Goal: Complete application form

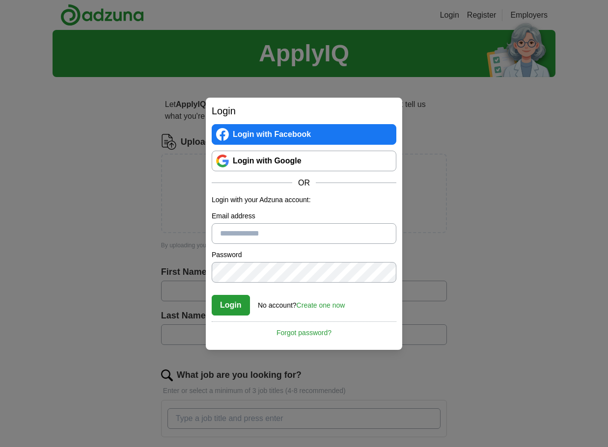
click at [346, 160] on link "Login with Google" at bounding box center [304, 161] width 185 height 21
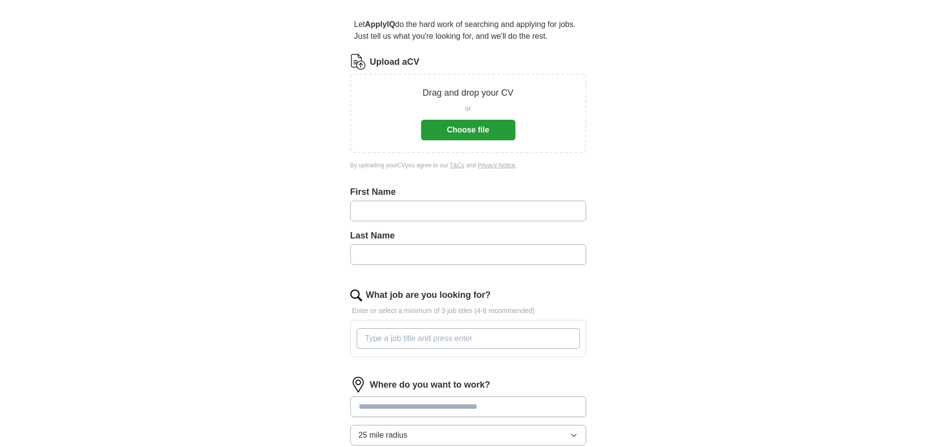
scroll to position [82, 0]
click at [485, 132] on button "Choose file" at bounding box center [468, 128] width 94 height 21
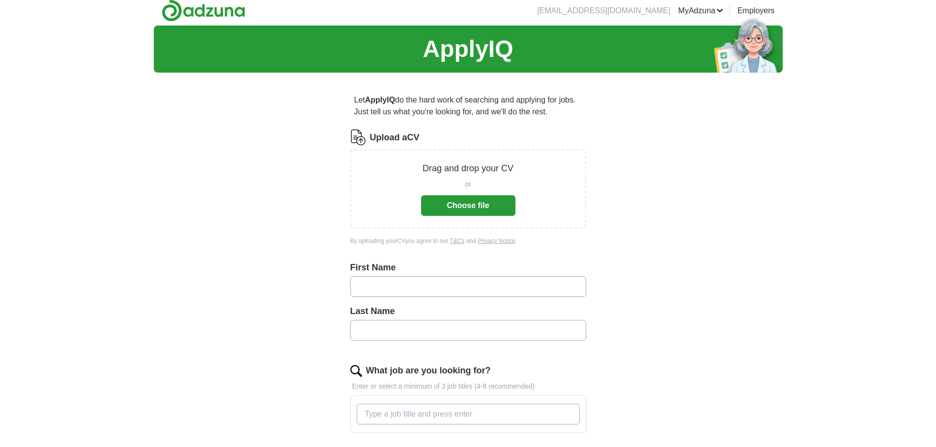
scroll to position [0, 0]
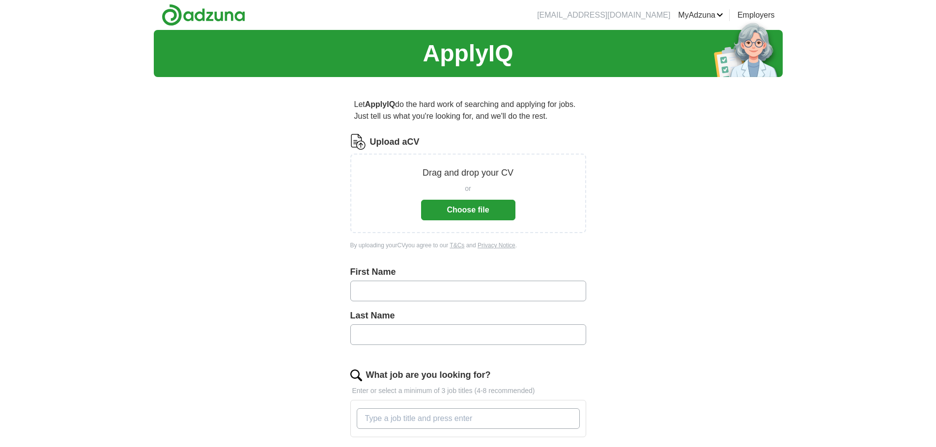
click at [429, 217] on button "Choose file" at bounding box center [468, 210] width 94 height 21
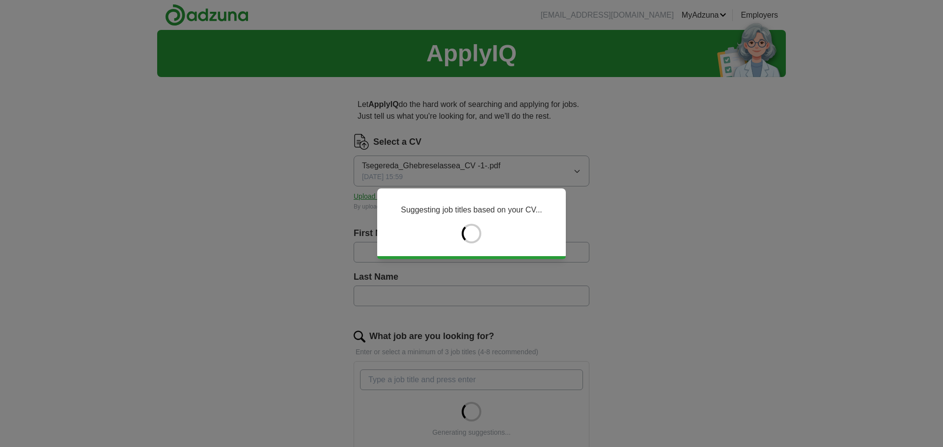
type input "*********"
type input "**********"
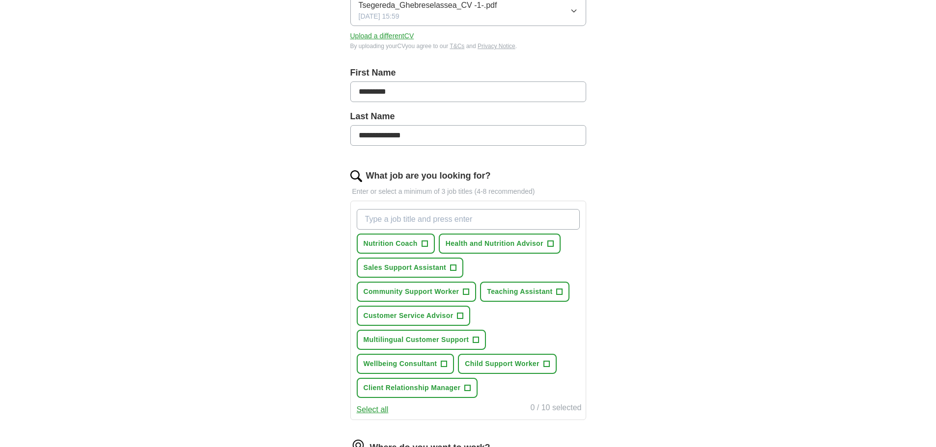
scroll to position [164, 0]
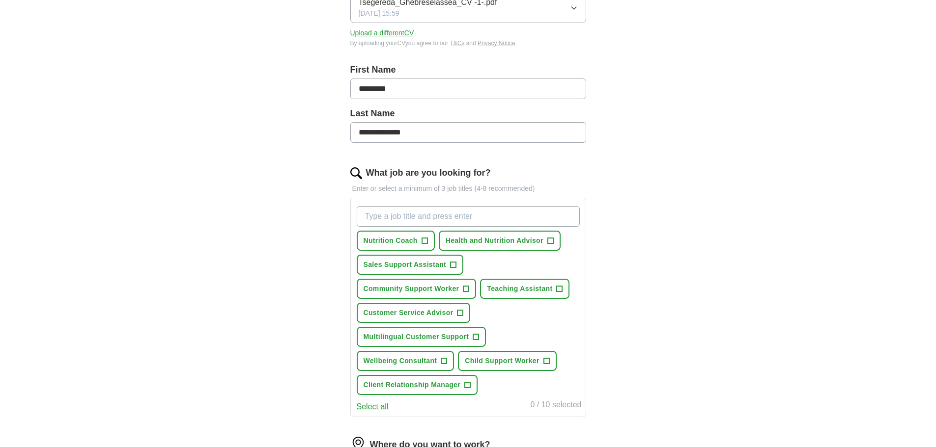
click at [461, 214] on input "What job are you looking for?" at bounding box center [468, 216] width 223 height 21
type input "retail assistant"
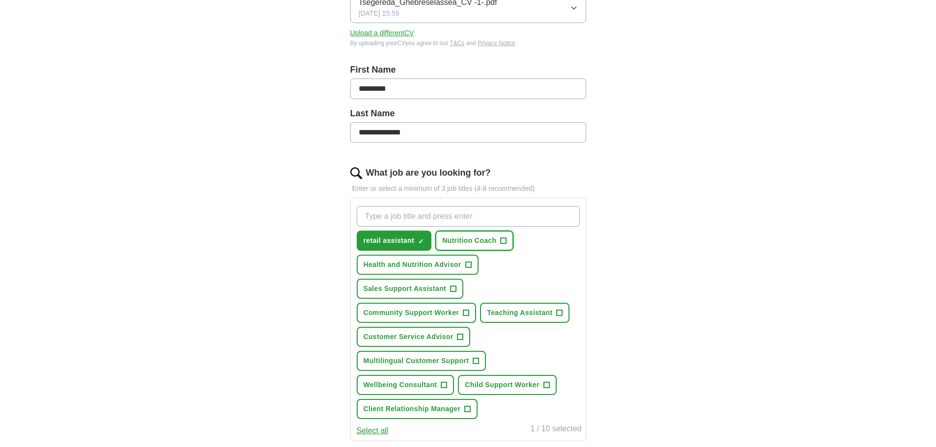
click at [494, 243] on span "Nutrition Coach" at bounding box center [469, 241] width 54 height 10
click at [435, 261] on span "Health and Nutrition Advisor" at bounding box center [412, 265] width 98 height 10
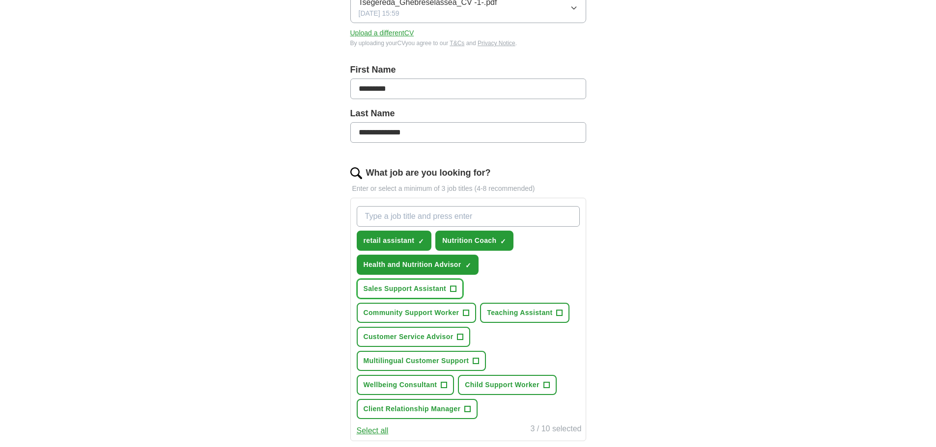
click at [423, 290] on span "Sales Support Assistant" at bounding box center [404, 289] width 83 height 10
click at [417, 310] on span "Community Support Worker" at bounding box center [411, 313] width 96 height 10
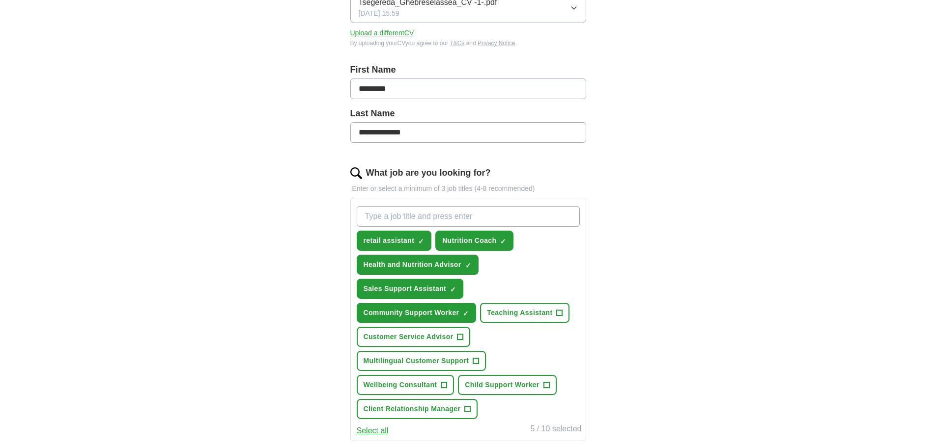
click at [519, 327] on div "retail assistant ✓ × Nutrition Coach ✓ × Health and Nutrition Advisor ✓ × Sales…" at bounding box center [468, 312] width 227 height 221
click at [501, 317] on button "Teaching Assistant +" at bounding box center [524, 313] width 89 height 20
click at [439, 330] on button "Customer Service Advisor +" at bounding box center [414, 337] width 114 height 20
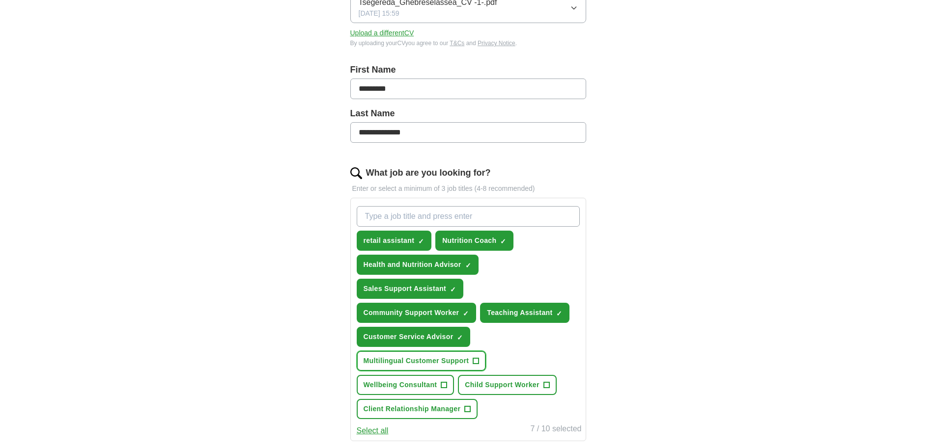
click at [427, 362] on span "Multilingual Customer Support" at bounding box center [416, 361] width 106 height 10
click at [416, 381] on span "Wellbeing Consultant" at bounding box center [400, 385] width 74 height 10
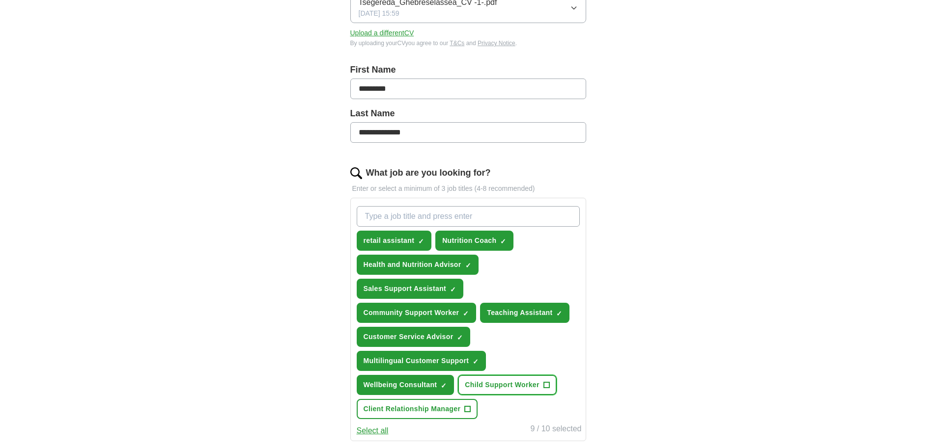
click at [467, 382] on span "Child Support Worker" at bounding box center [502, 385] width 74 height 10
click at [455, 400] on div "retail assistant ✓ × Nutrition Coach ✓ × Health and Nutrition Advisor ✓ × Sales…" at bounding box center [468, 312] width 227 height 221
click at [489, 391] on button "Child Support Worker ✓ ×" at bounding box center [507, 385] width 98 height 20
click at [513, 407] on div "retail assistant ✓ × Nutrition Coach ✓ × Health and Nutrition Advisor ✓ × Sales…" at bounding box center [468, 312] width 227 height 221
click at [451, 357] on span "Multilingual Customer Support" at bounding box center [416, 361] width 106 height 10
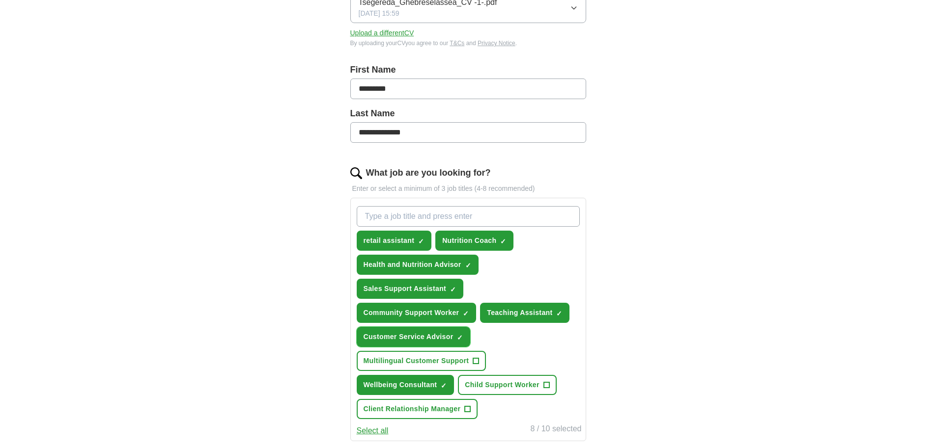
click at [421, 335] on span "Customer Service Advisor" at bounding box center [408, 337] width 90 height 10
click at [432, 311] on span "Community Support Worker" at bounding box center [411, 313] width 96 height 10
click at [434, 313] on span "Community Support Worker" at bounding box center [411, 313] width 96 height 10
click at [454, 312] on span "Community Support Worker" at bounding box center [411, 313] width 96 height 10
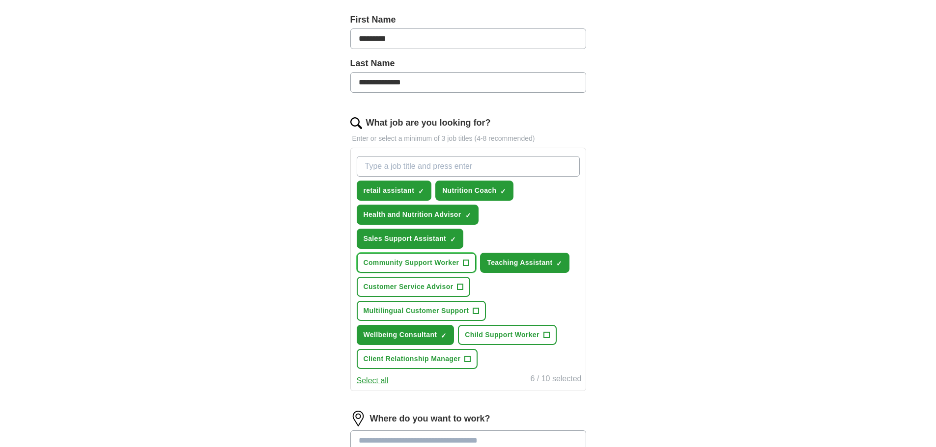
scroll to position [409, 0]
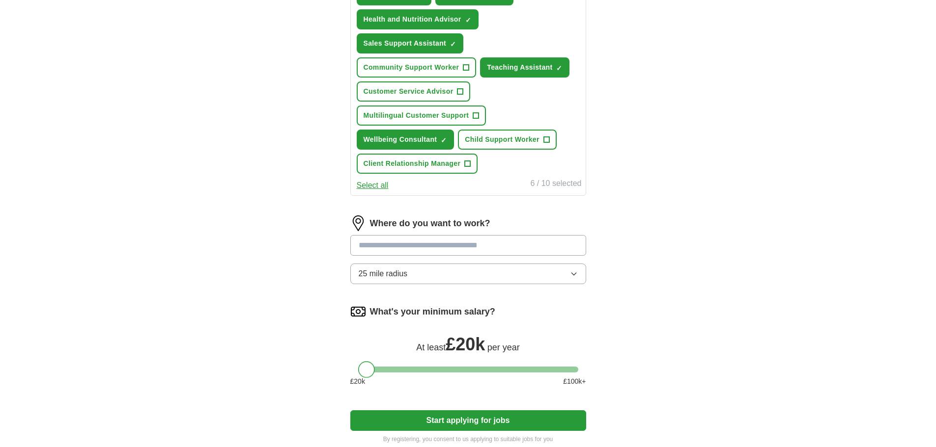
click at [364, 374] on div at bounding box center [366, 369] width 17 height 17
click at [410, 245] on input at bounding box center [468, 245] width 236 height 21
click at [411, 252] on input at bounding box center [468, 245] width 236 height 21
type input "*******"
click at [474, 229] on label "Where do you want to work?" at bounding box center [430, 223] width 120 height 13
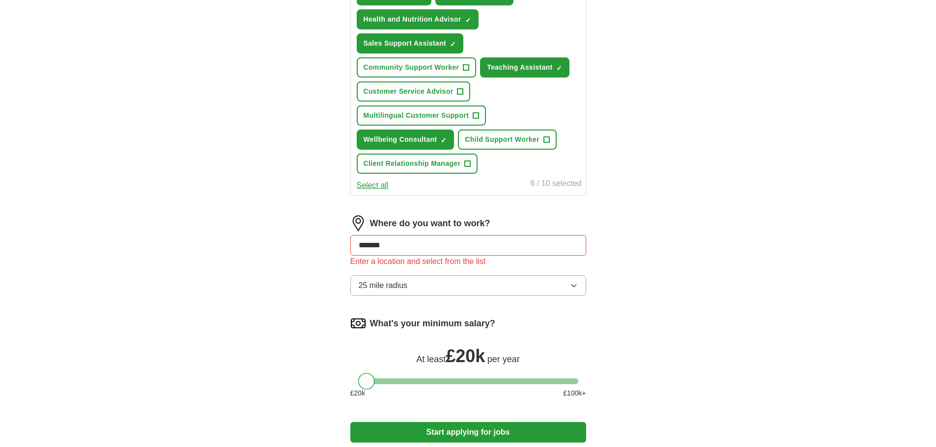
click at [465, 249] on input "*******" at bounding box center [468, 245] width 236 height 21
click at [350, 422] on button "Start applying for jobs" at bounding box center [468, 432] width 236 height 21
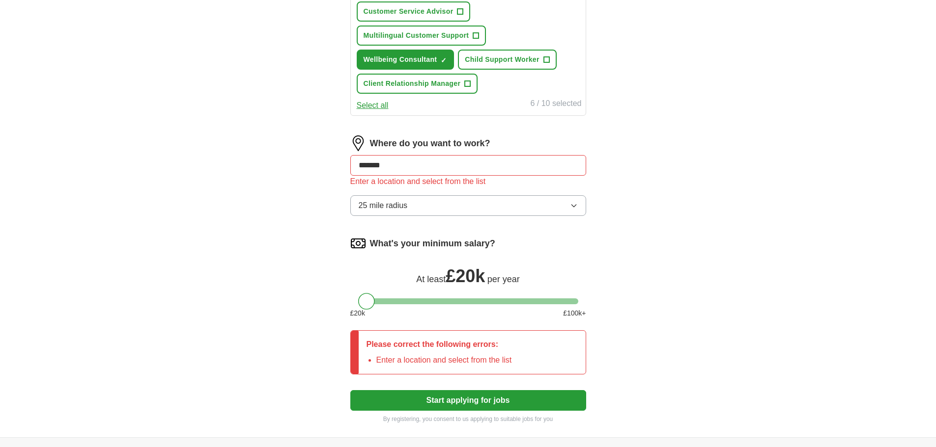
scroll to position [491, 0]
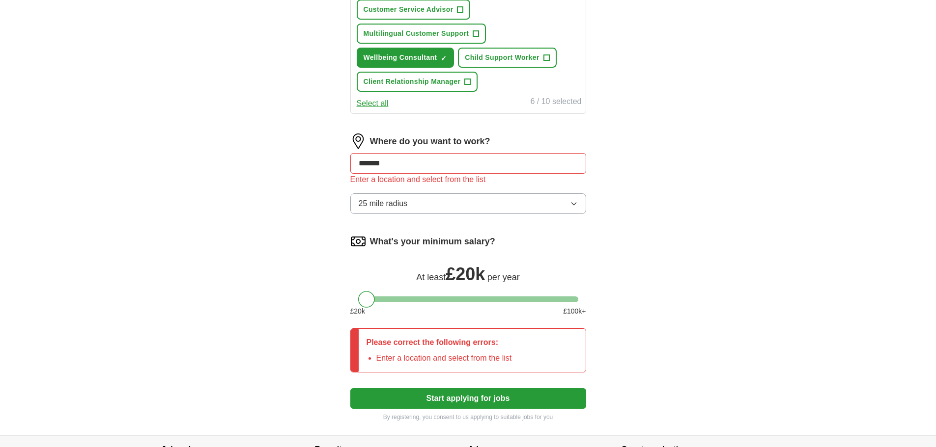
drag, startPoint x: 395, startPoint y: 163, endPoint x: 309, endPoint y: 165, distance: 86.0
click at [421, 167] on input at bounding box center [468, 163] width 236 height 21
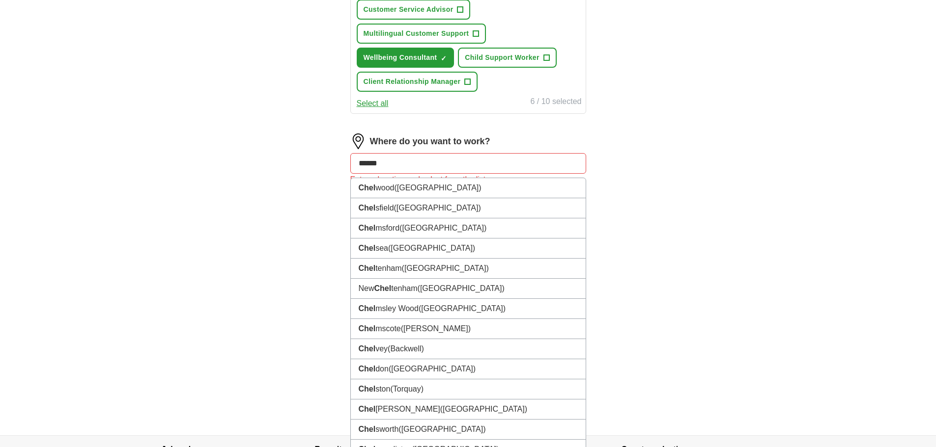
type input "*******"
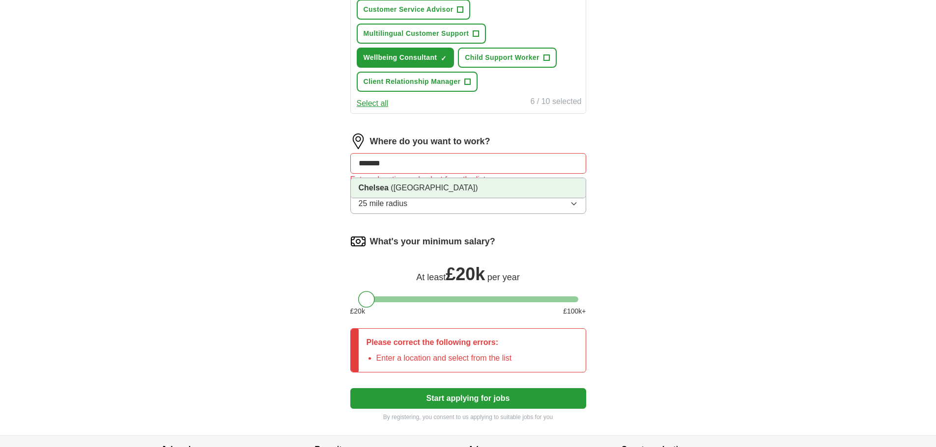
click at [440, 181] on li "Chelsea (South West London)" at bounding box center [468, 188] width 235 height 20
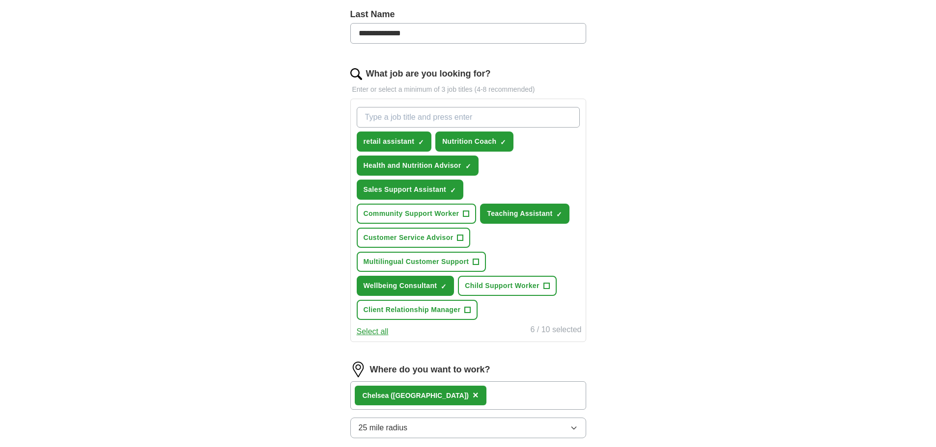
scroll to position [255, 0]
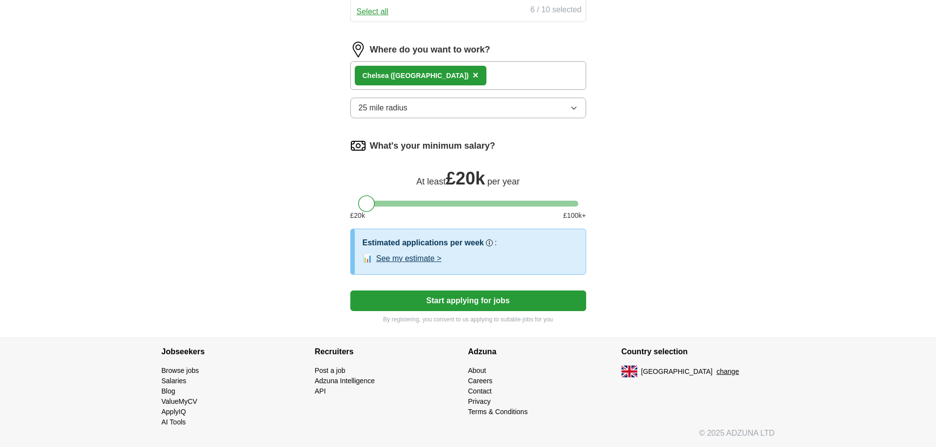
click at [472, 304] on button "Start applying for jobs" at bounding box center [468, 301] width 236 height 21
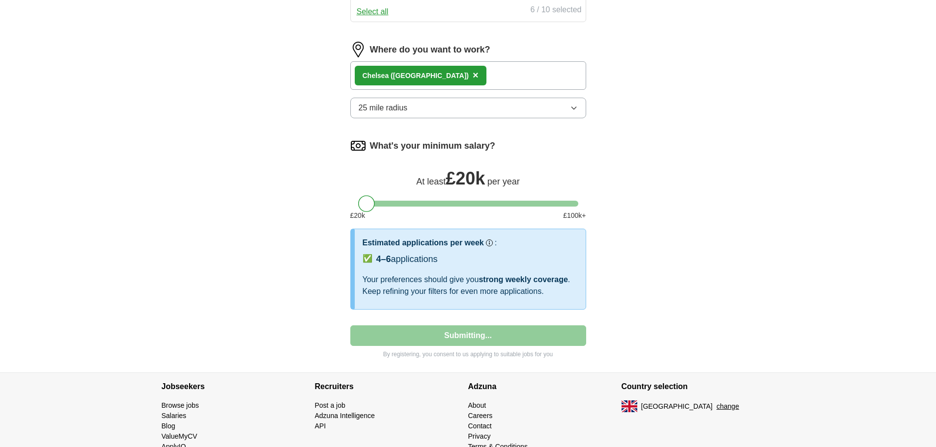
select select "**"
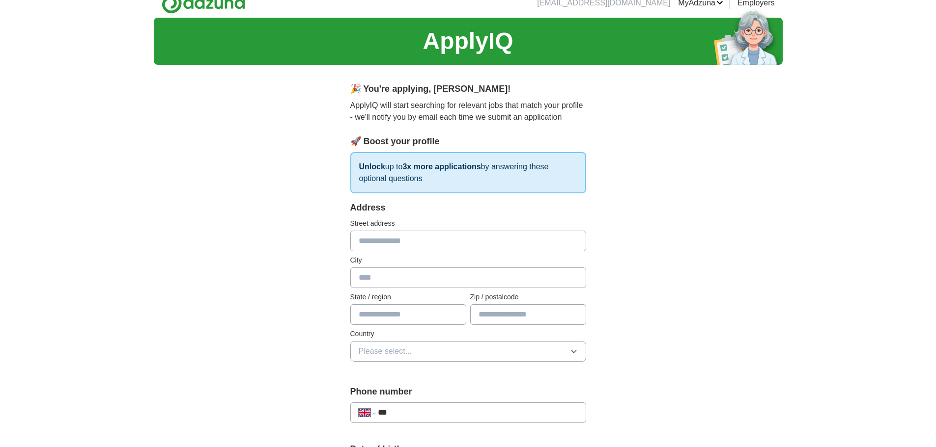
scroll to position [0, 0]
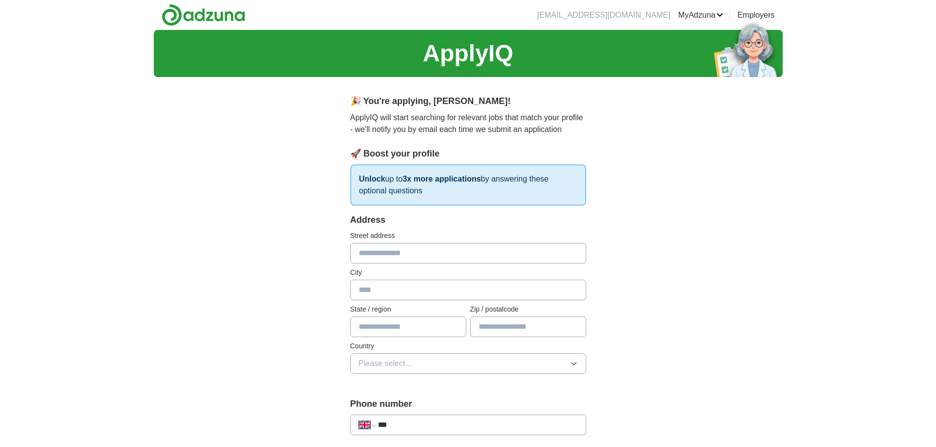
click at [440, 250] on input "text" at bounding box center [468, 253] width 236 height 21
type input "**********"
type input "******"
type input "*******"
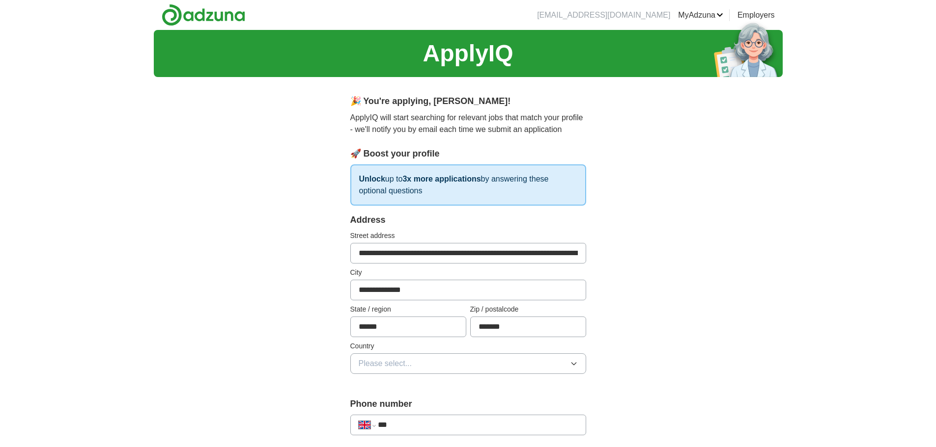
click at [430, 360] on button "Please select..." at bounding box center [468, 364] width 236 height 21
click at [415, 389] on div "[GEOGRAPHIC_DATA]" at bounding box center [468, 387] width 219 height 12
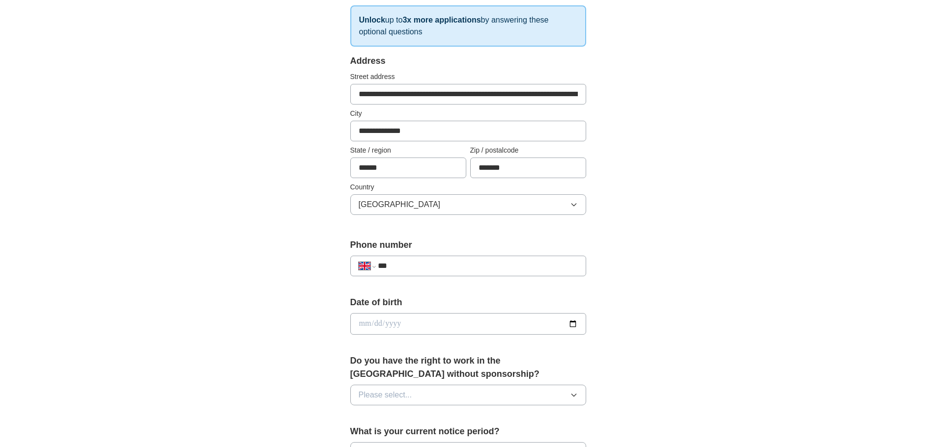
scroll to position [164, 0]
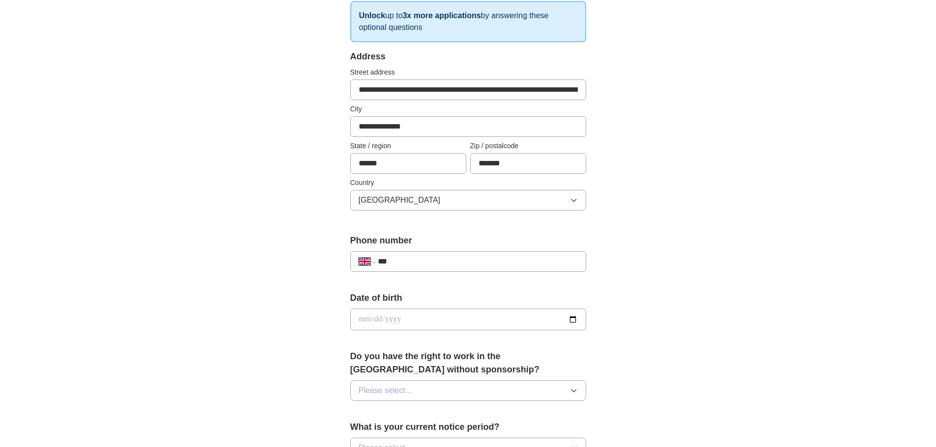
drag, startPoint x: 411, startPoint y: 272, endPoint x: 414, endPoint y: 260, distance: 11.6
click at [412, 270] on div "**********" at bounding box center [468, 261] width 236 height 21
click at [414, 260] on input "***" at bounding box center [477, 262] width 199 height 12
type input "**********"
click at [422, 292] on label "Date of birth" at bounding box center [468, 298] width 236 height 13
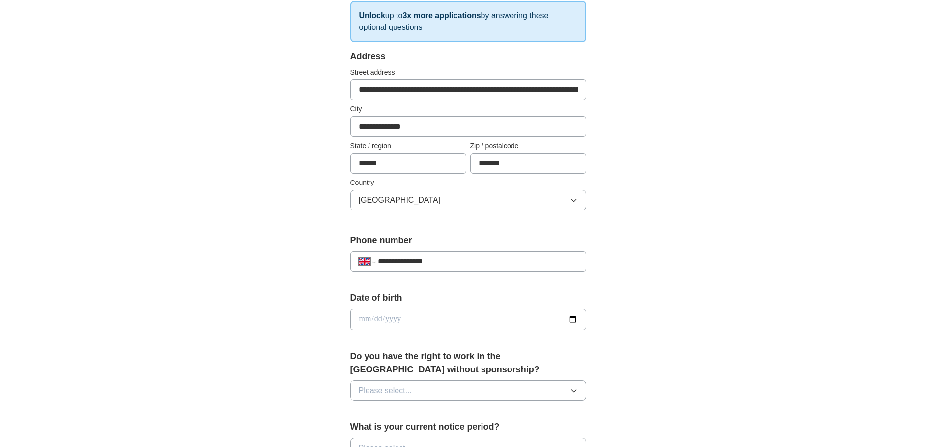
click at [361, 312] on input "date" at bounding box center [468, 320] width 236 height 22
type input "**********"
click at [327, 313] on div "**********" at bounding box center [468, 334] width 314 height 826
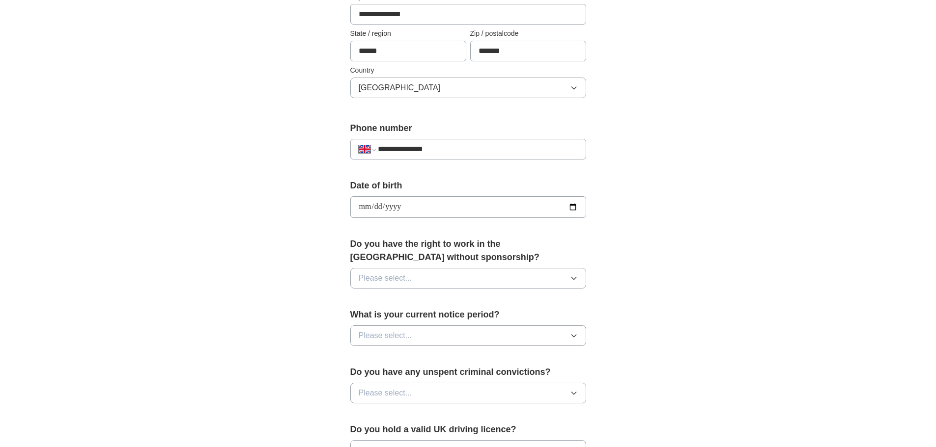
scroll to position [328, 0]
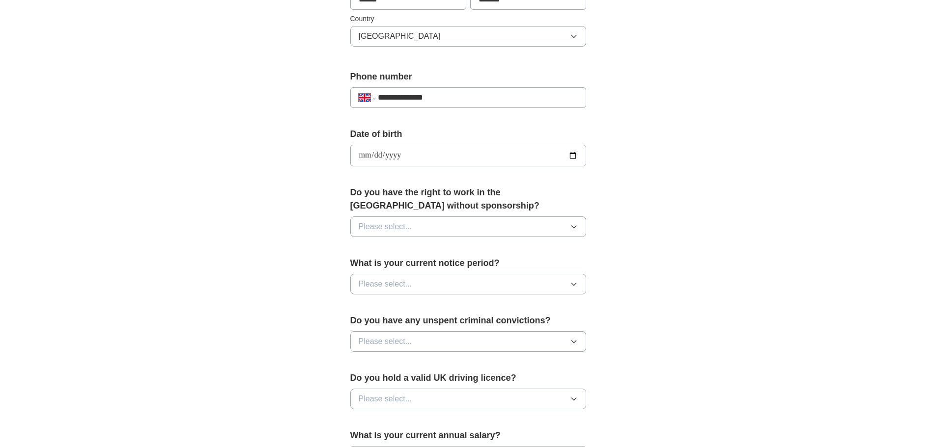
click at [402, 222] on span "Please select..." at bounding box center [386, 227] width 54 height 12
click at [392, 263] on li "No" at bounding box center [468, 270] width 235 height 20
click at [416, 220] on button "No" at bounding box center [468, 227] width 236 height 21
click at [400, 254] on div "Yes" at bounding box center [468, 250] width 219 height 12
click at [403, 290] on span "Please select..." at bounding box center [386, 284] width 54 height 12
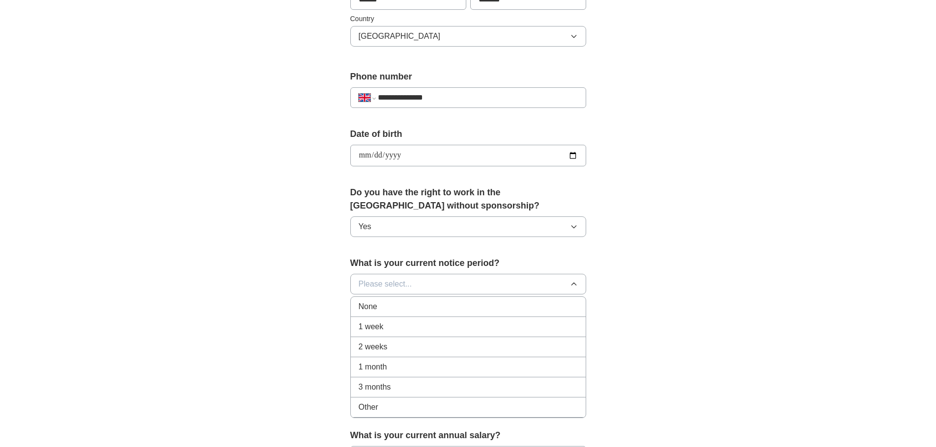
click at [390, 314] on li "None" at bounding box center [468, 307] width 235 height 20
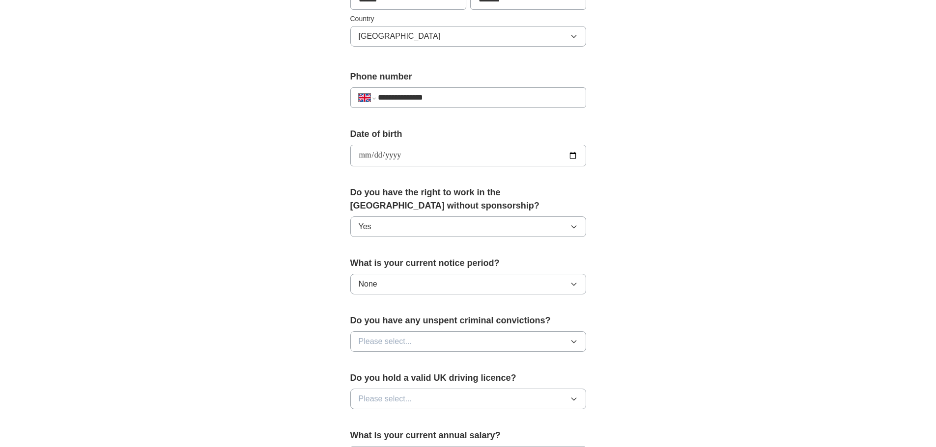
click at [320, 322] on div "**********" at bounding box center [468, 170] width 314 height 826
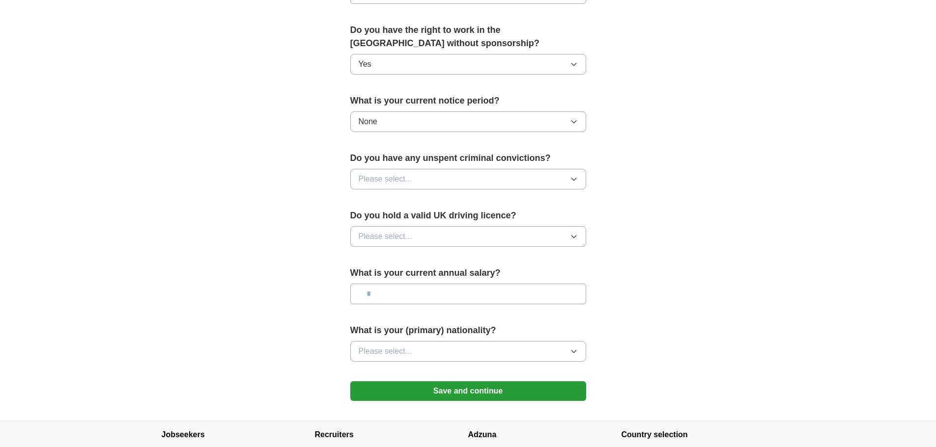
scroll to position [491, 0]
click at [420, 184] on button "Please select..." at bounding box center [468, 178] width 236 height 21
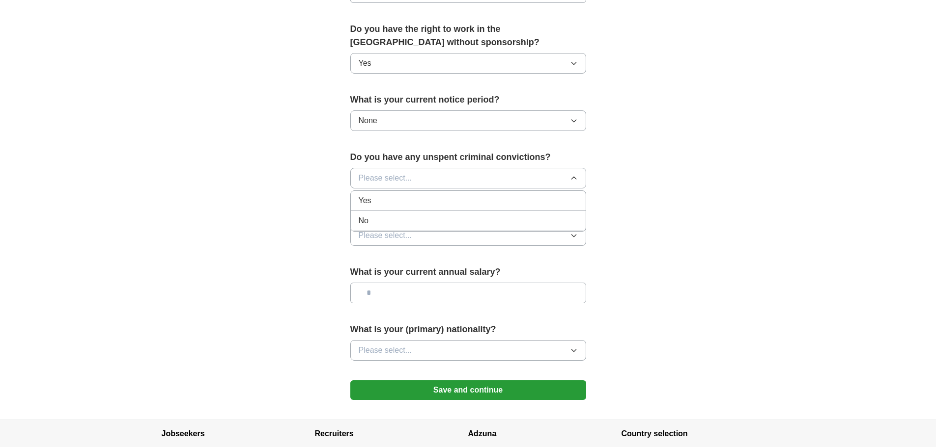
click at [408, 222] on div "No" at bounding box center [468, 221] width 219 height 12
click at [415, 241] on button "Please select..." at bounding box center [468, 235] width 236 height 21
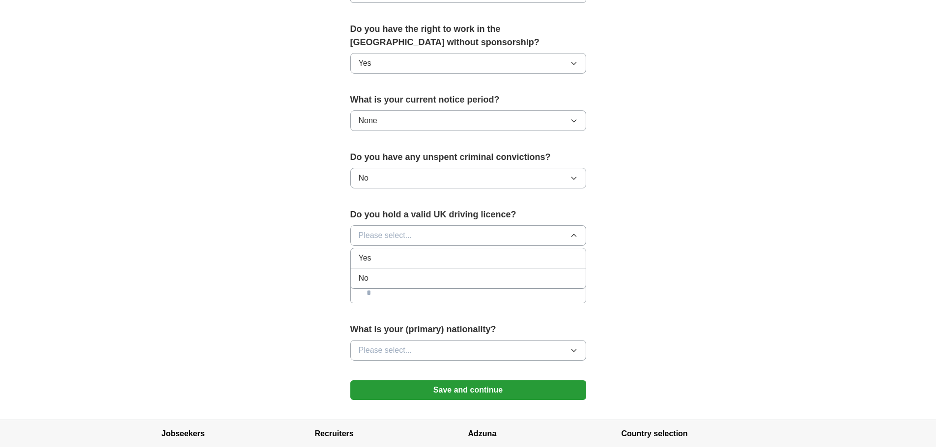
click at [408, 271] on li "No" at bounding box center [468, 279] width 235 height 20
drag, startPoint x: 408, startPoint y: 271, endPoint x: 400, endPoint y: 256, distance: 16.3
click at [404, 262] on form "**********" at bounding box center [468, 67] width 236 height 688
click at [395, 239] on button "No" at bounding box center [468, 235] width 236 height 21
click at [398, 257] on div "Yes" at bounding box center [468, 258] width 219 height 12
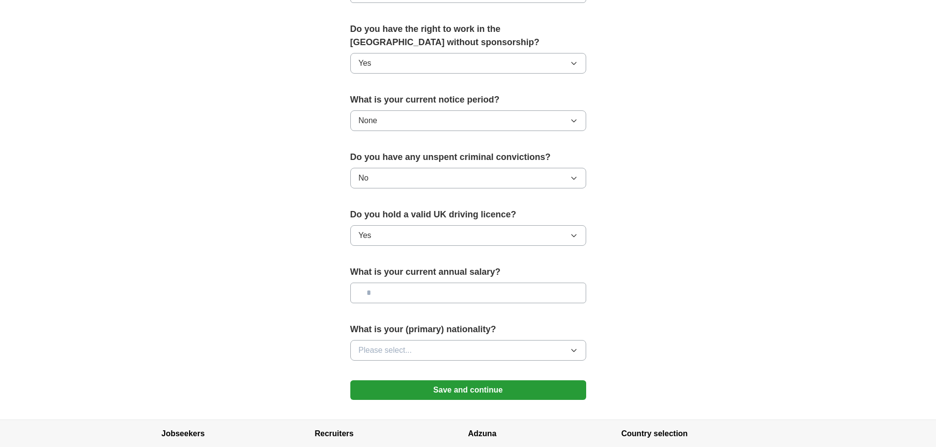
click at [347, 272] on div "**********" at bounding box center [468, 7] width 314 height 826
click at [381, 292] on input "text" at bounding box center [468, 293] width 236 height 21
type input "*******"
click at [442, 357] on button "Please select..." at bounding box center [468, 350] width 236 height 21
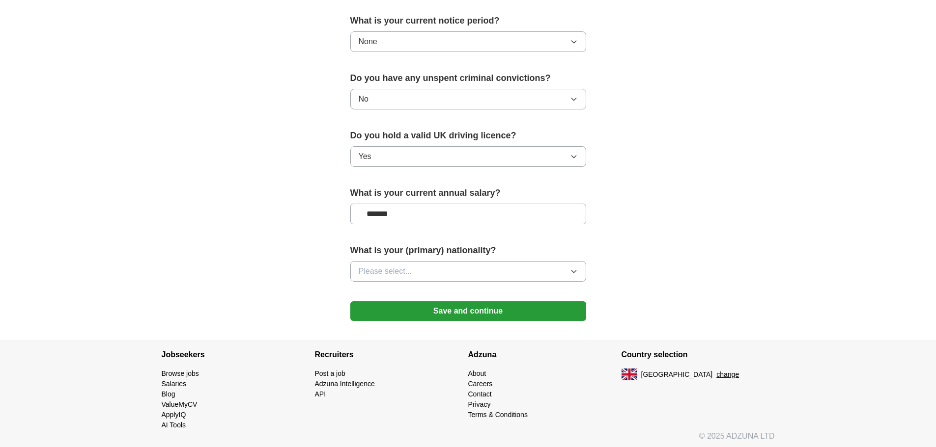
scroll to position [573, 0]
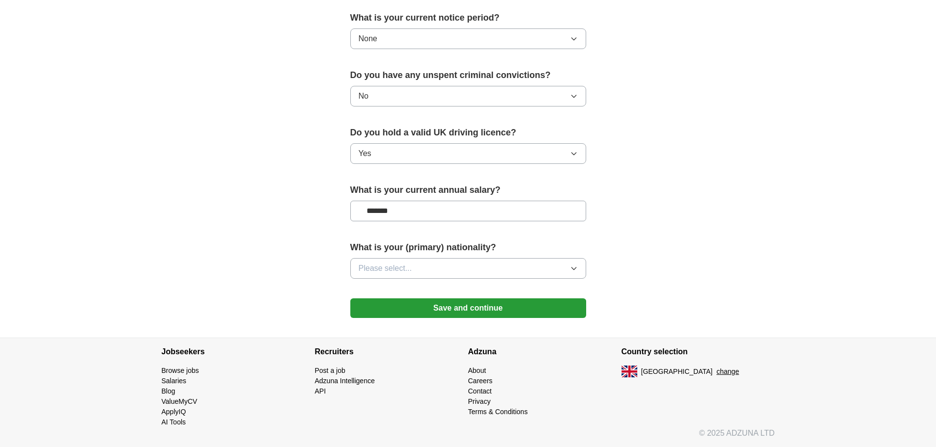
click at [407, 268] on span "Please select..." at bounding box center [386, 269] width 54 height 12
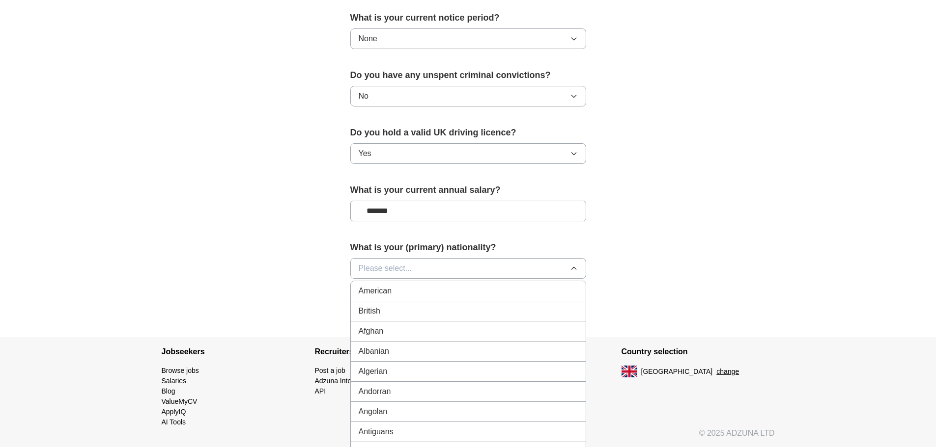
click at [389, 261] on button "Please select..." at bounding box center [468, 268] width 236 height 21
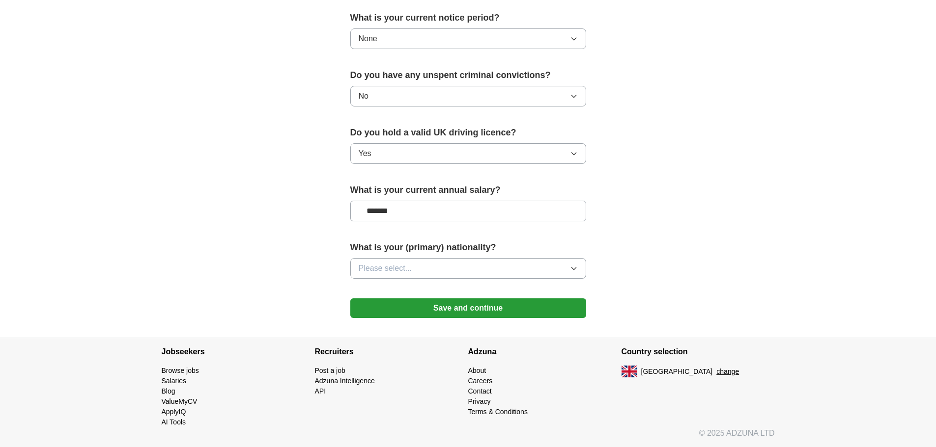
click at [404, 270] on span "Please select..." at bounding box center [386, 269] width 54 height 12
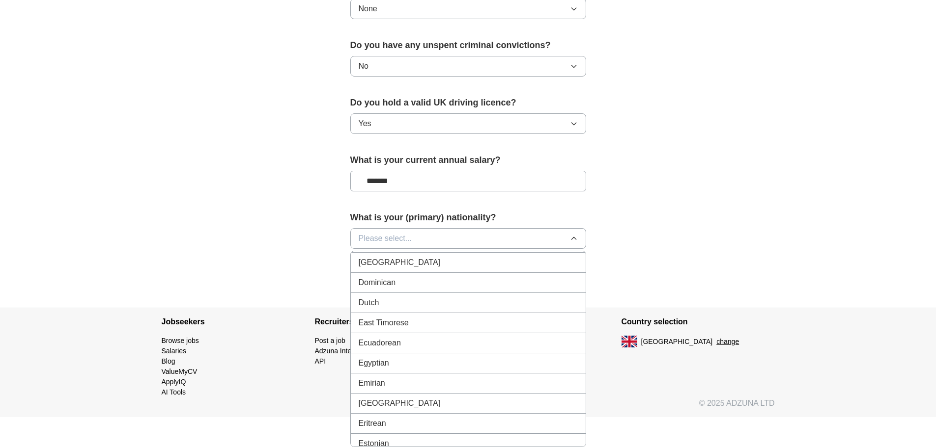
scroll to position [990, 0]
click at [406, 235] on span "Please select..." at bounding box center [386, 239] width 54 height 12
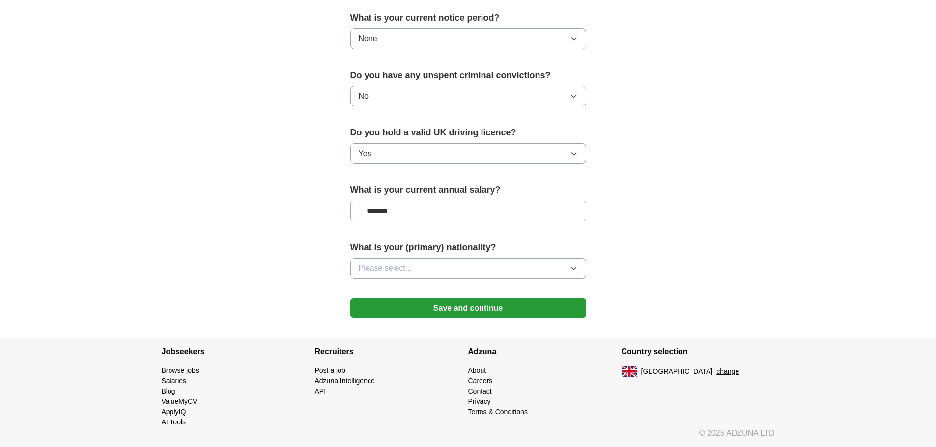
scroll to position [573, 0]
click at [400, 258] on div "What is your (primary) nationality? Please select..." at bounding box center [468, 264] width 236 height 46
click at [401, 263] on span "Please select..." at bounding box center [386, 269] width 54 height 12
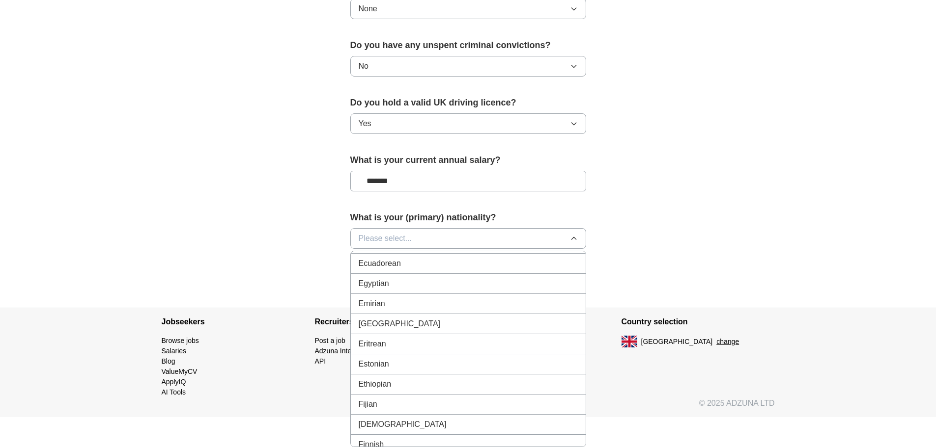
scroll to position [1064, 0]
click at [402, 350] on div "Eritrean" at bounding box center [468, 345] width 219 height 12
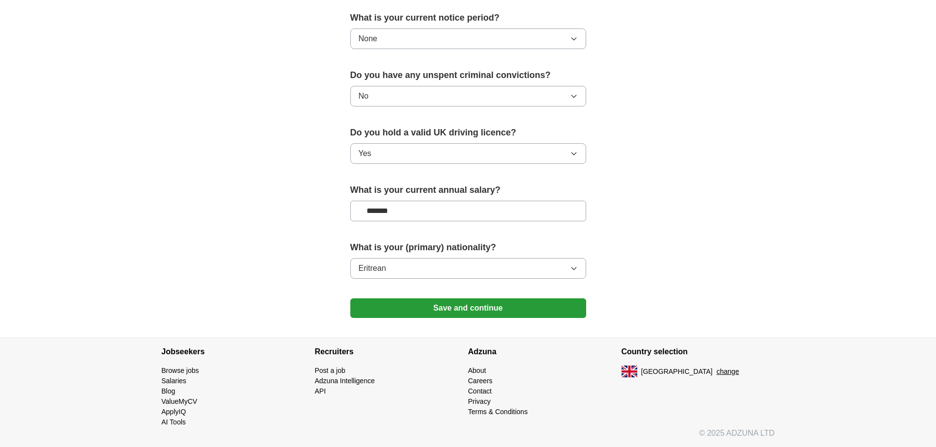
scroll to position [573, 0]
click at [416, 309] on button "Save and continue" at bounding box center [468, 309] width 236 height 20
